Goal: Task Accomplishment & Management: Manage account settings

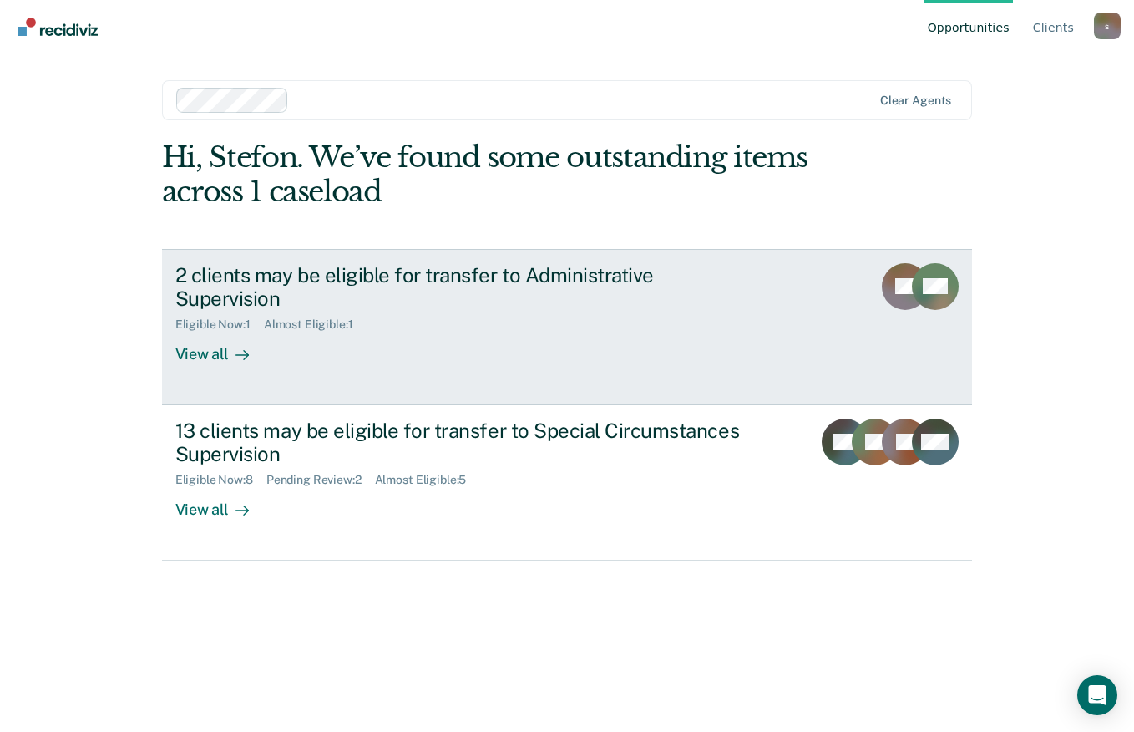
click at [229, 345] on div at bounding box center [239, 354] width 20 height 19
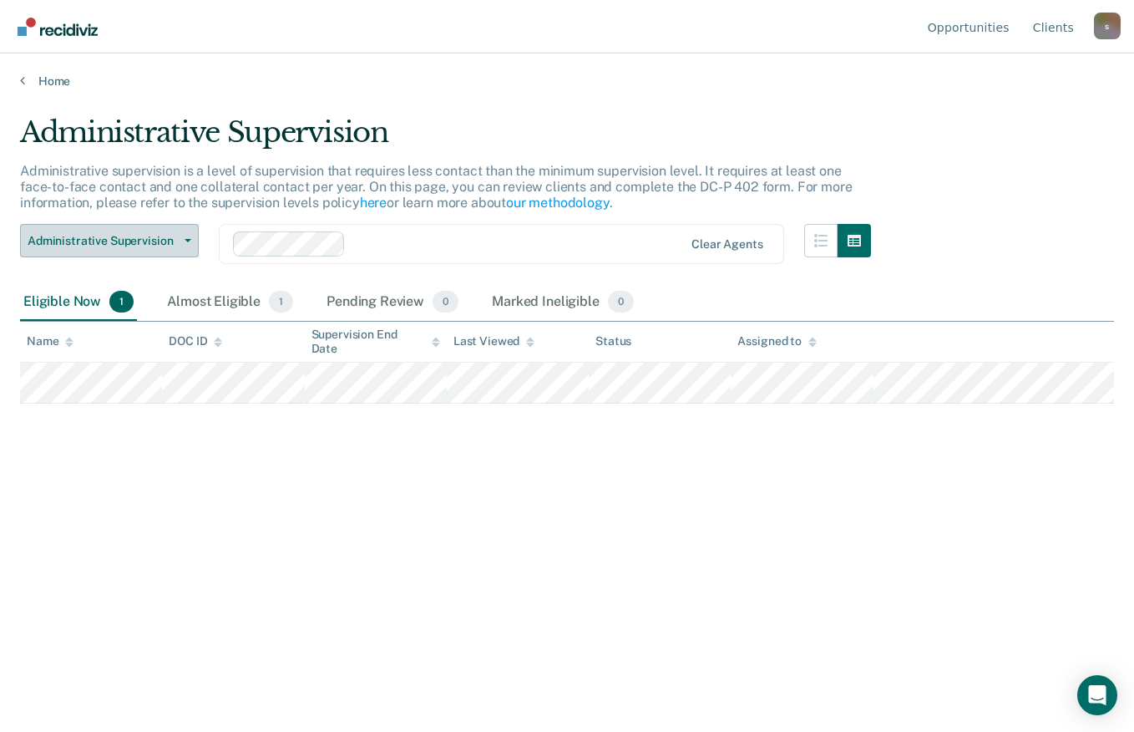
click at [163, 238] on span "Administrative Supervision" at bounding box center [103, 241] width 150 height 14
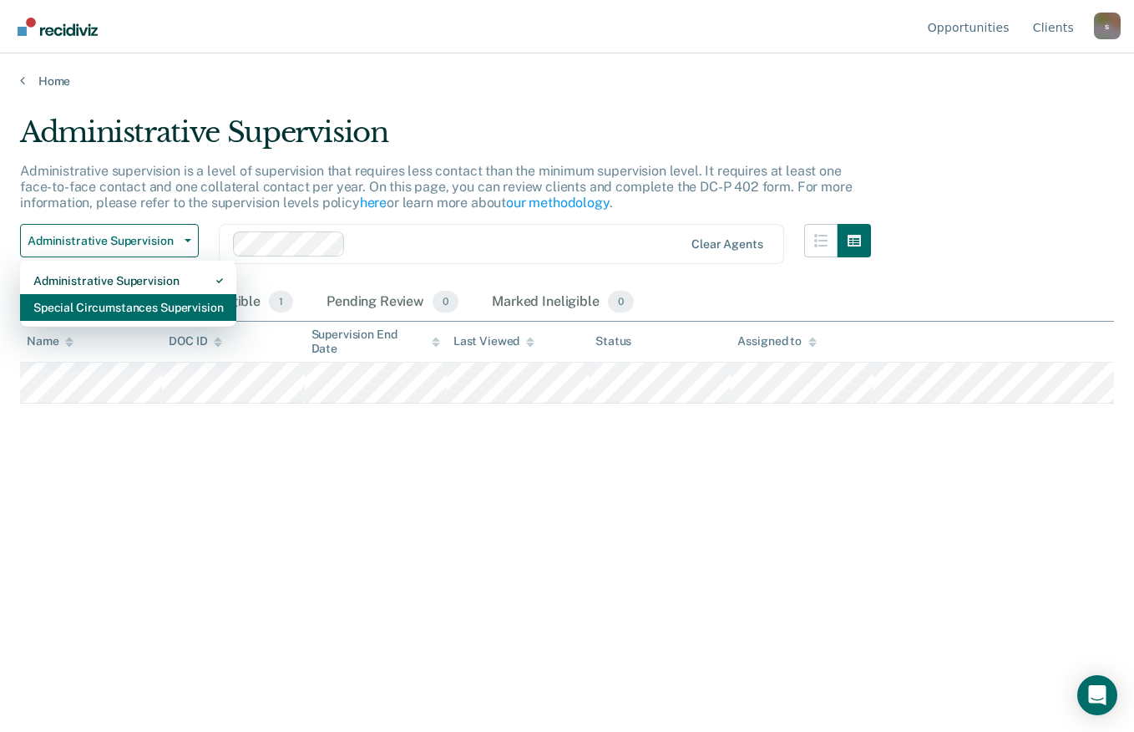
click at [158, 308] on div "Special Circumstances Supervision" at bounding box center [128, 307] width 190 height 27
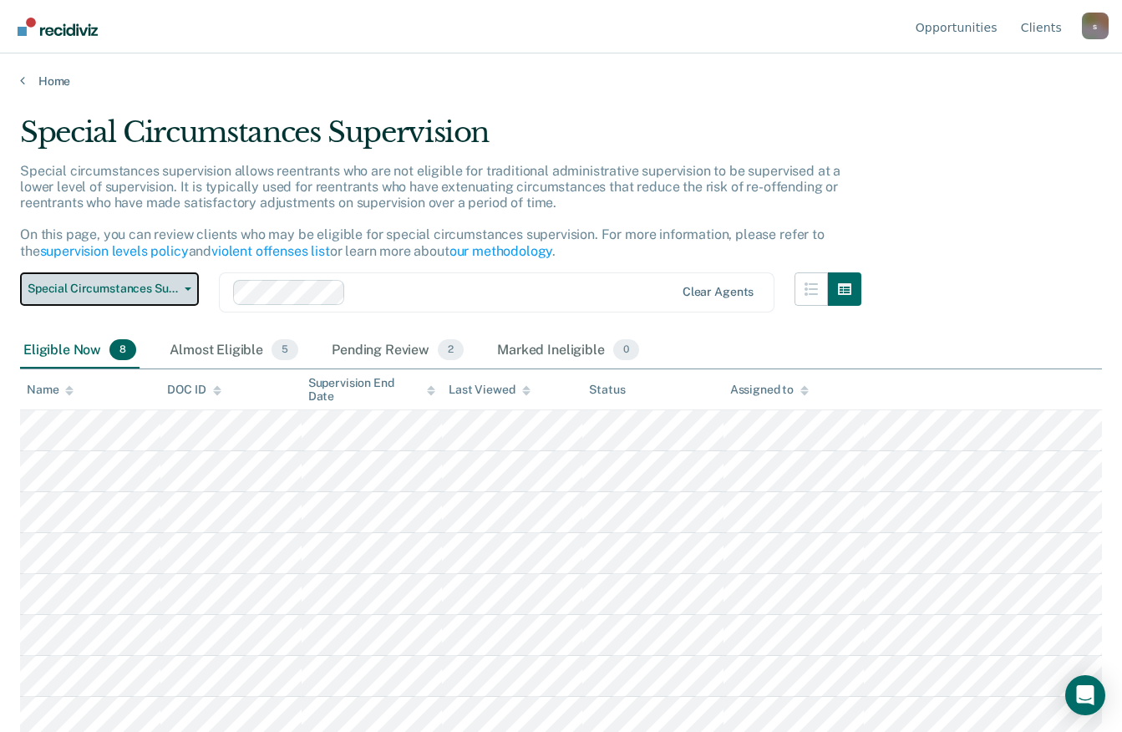
scroll to position [5, 0]
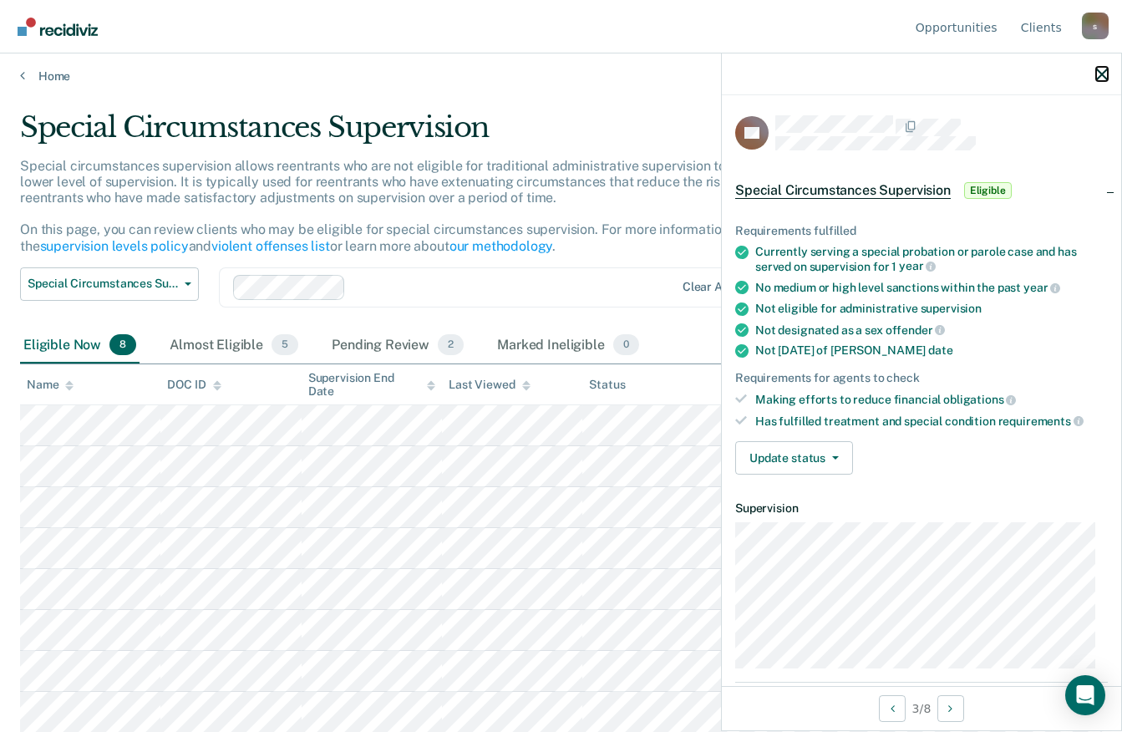
click at [1097, 74] on icon "button" at bounding box center [1102, 74] width 12 height 12
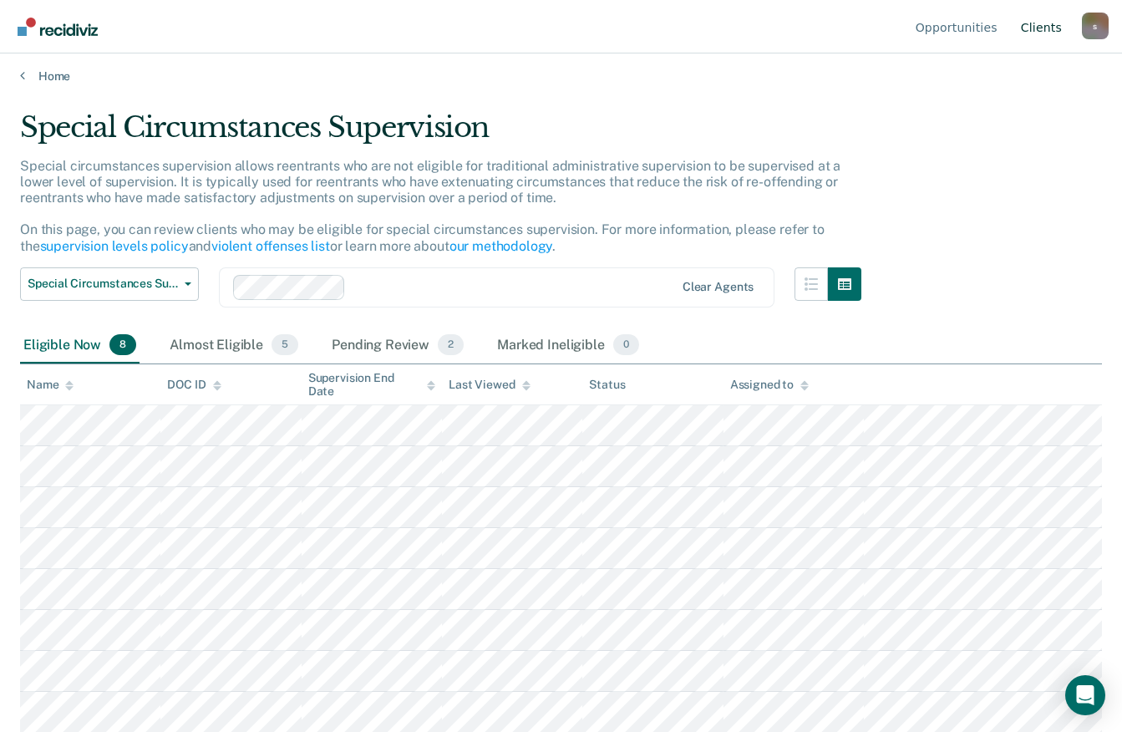
click at [1057, 30] on link "Client s" at bounding box center [1041, 26] width 48 height 53
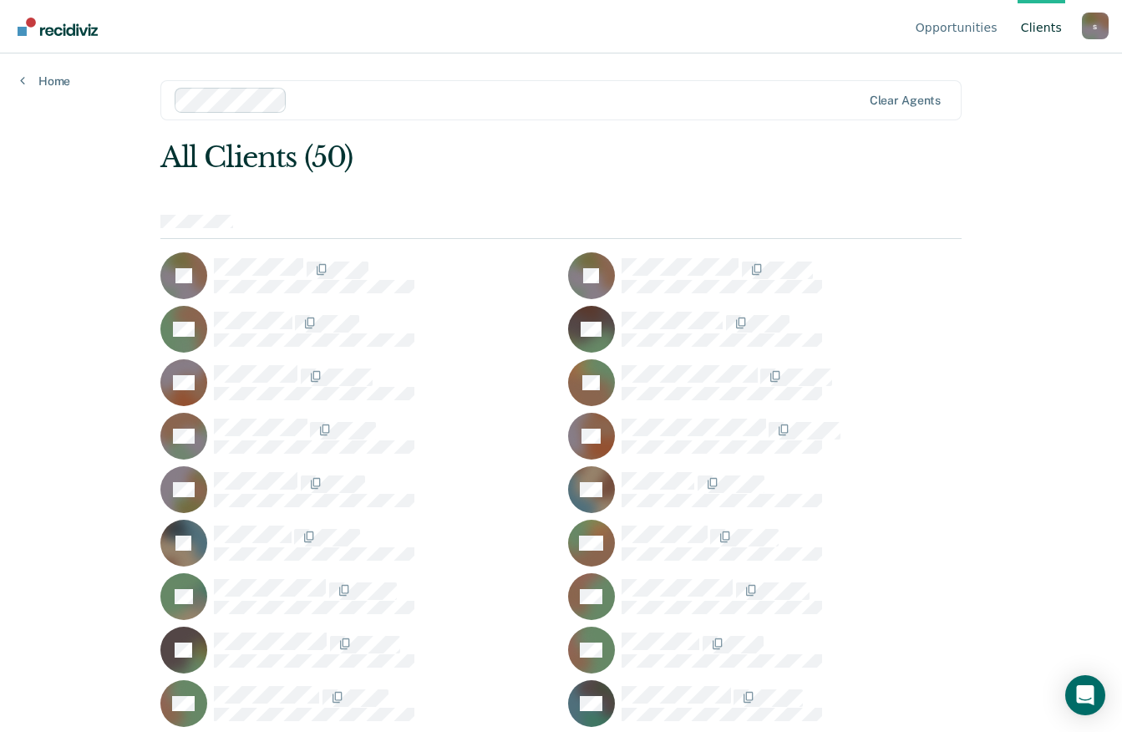
click at [1095, 26] on div "s" at bounding box center [1095, 26] width 27 height 27
click at [1027, 267] on div "Opportunities Client s [EMAIL_ADDRESS][DOMAIN_NAME] s Profile How it works Log …" at bounding box center [561, 366] width 1122 height 732
click at [965, 28] on link "Opportunities" at bounding box center [956, 26] width 89 height 53
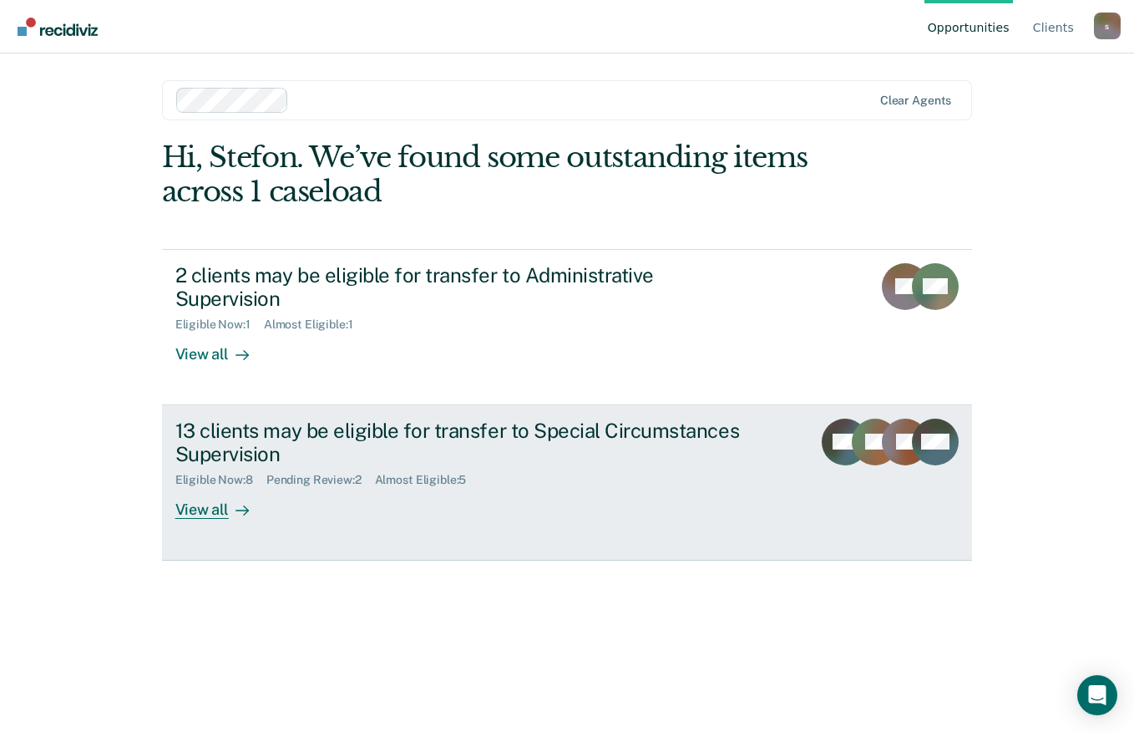
click at [220, 487] on div "View all" at bounding box center [222, 503] width 94 height 33
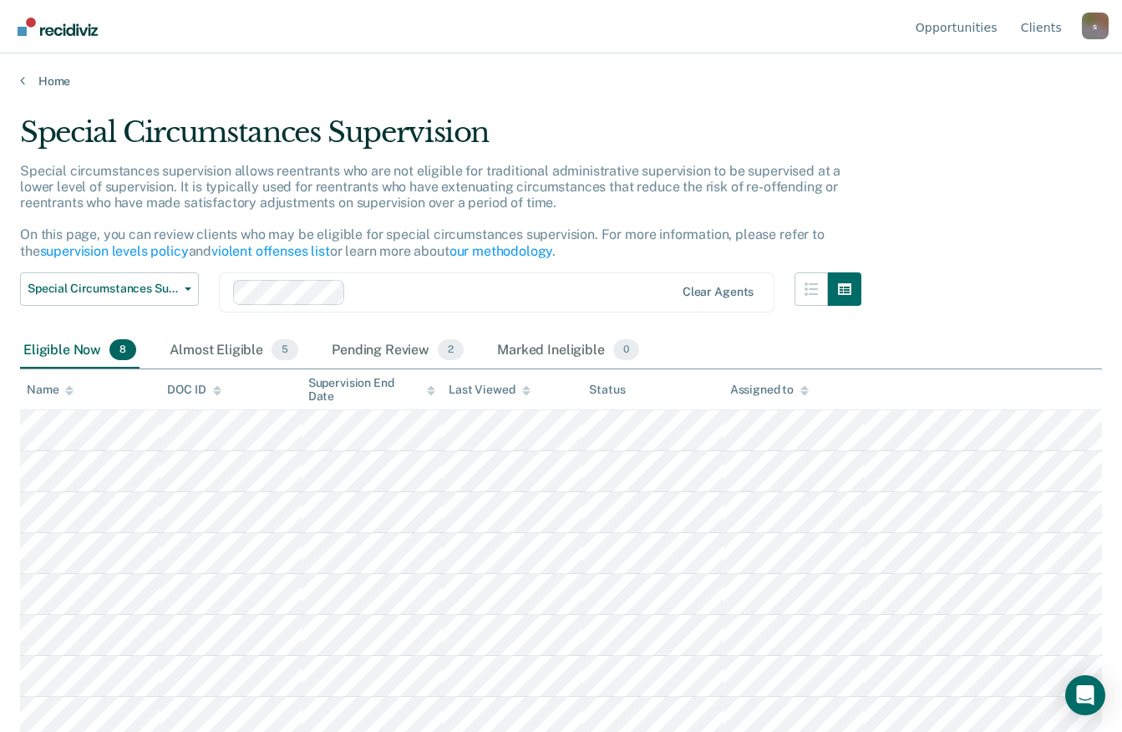
scroll to position [5, 0]
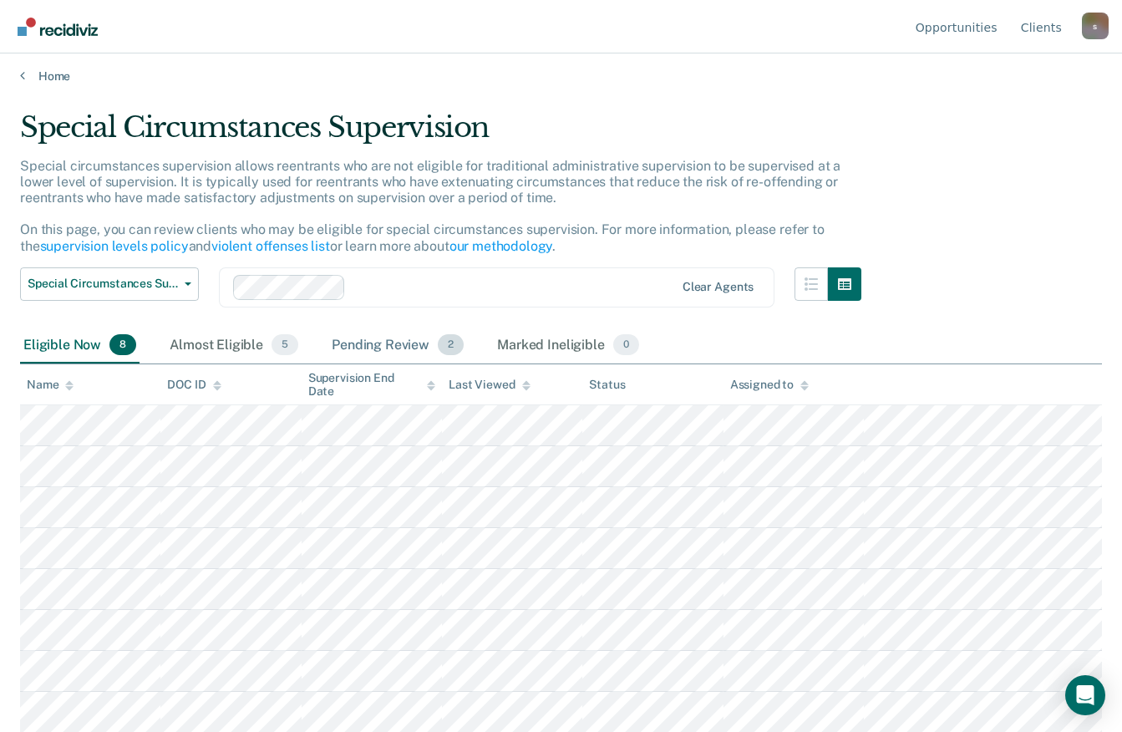
click at [417, 332] on div "Pending Review 2" at bounding box center [397, 345] width 139 height 37
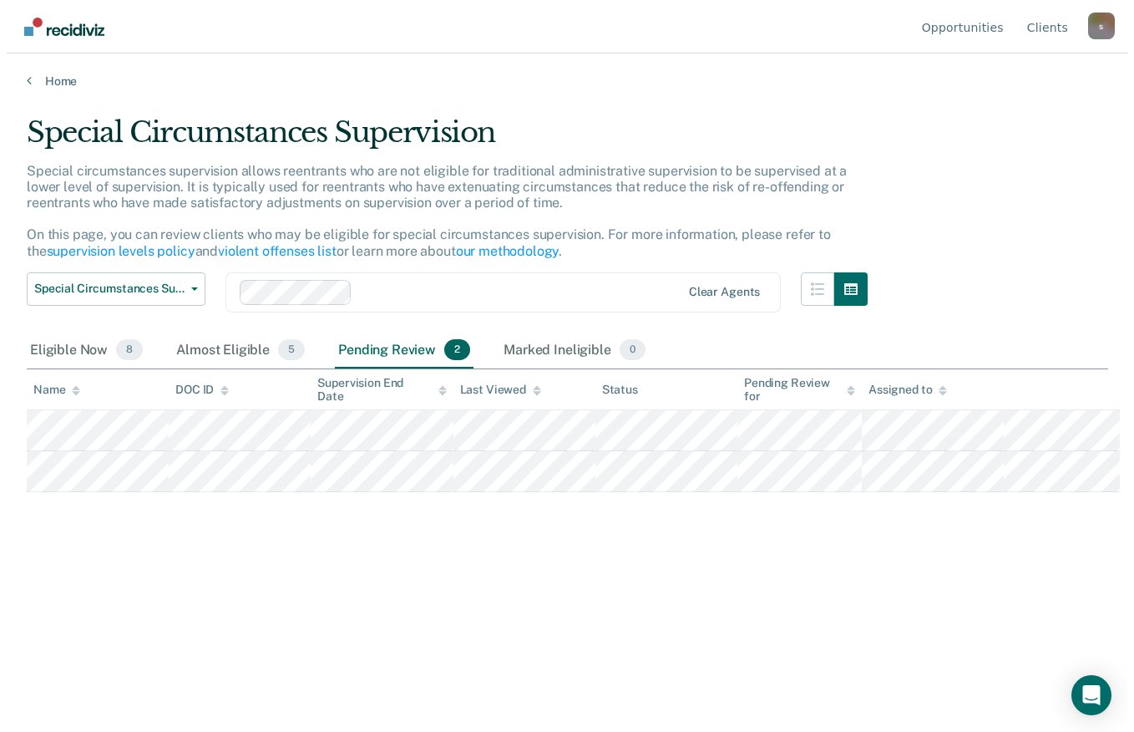
scroll to position [0, 0]
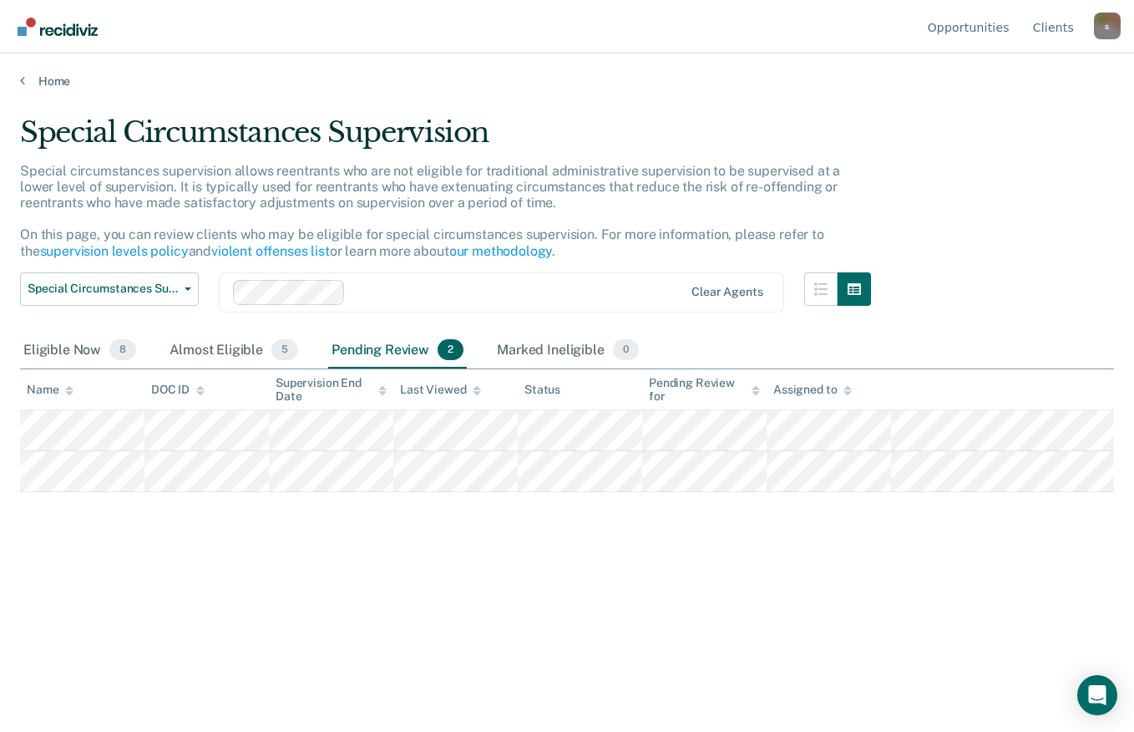
click at [276, 689] on main "Special Circumstances Supervision Special circumstances supervision allows reen…" at bounding box center [567, 408] width 1134 height 638
